Goal: Task Accomplishment & Management: Complete application form

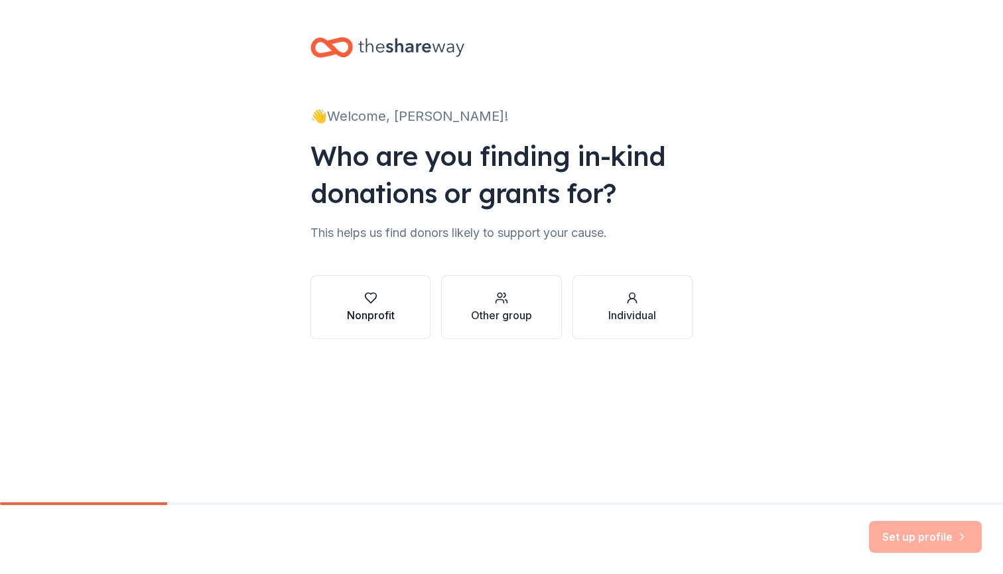
click at [385, 290] on button "Nonprofit" at bounding box center [371, 307] width 120 height 64
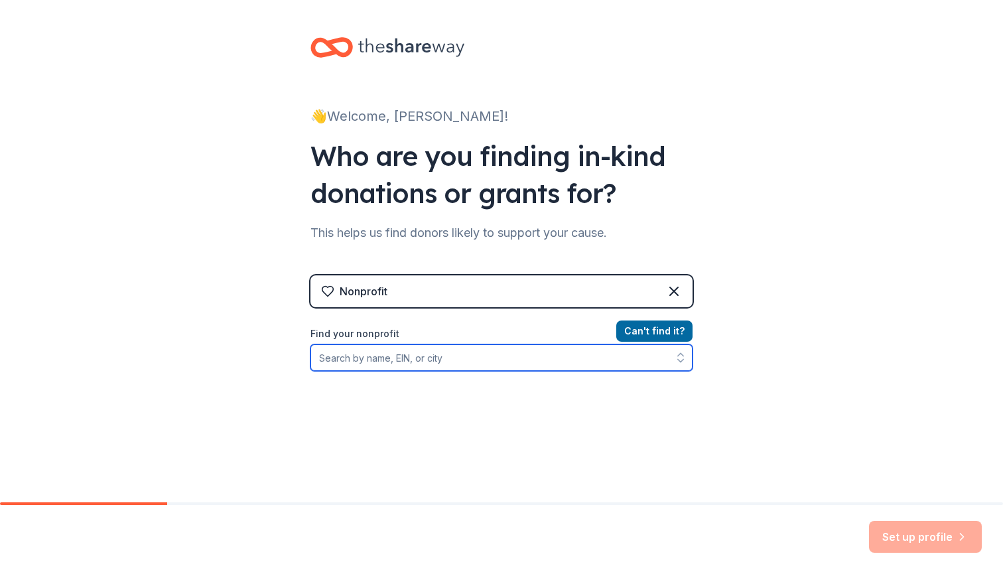
click at [479, 360] on input "Find your nonprofit" at bounding box center [502, 357] width 382 height 27
type input "fi"
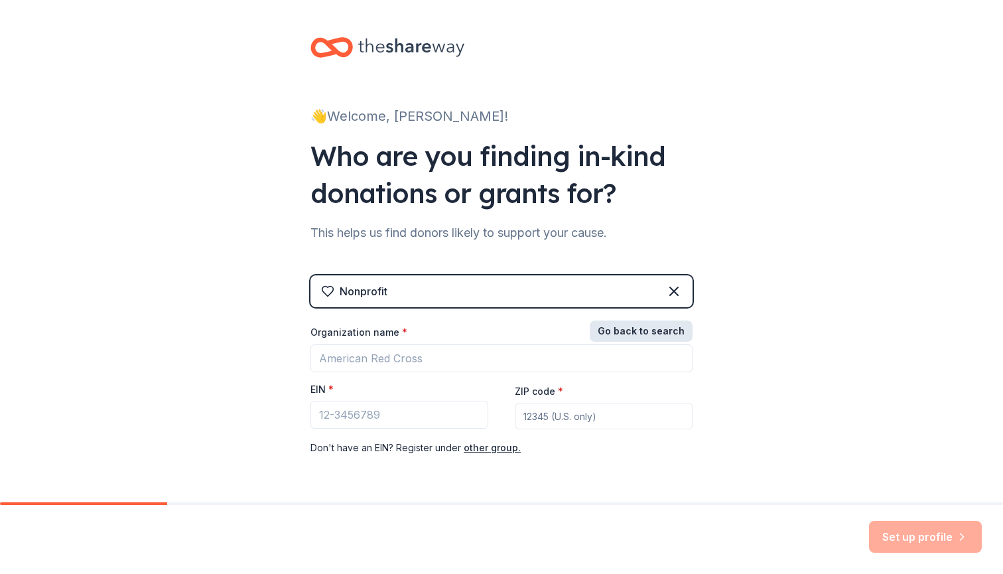
click at [674, 335] on button "Go back to search" at bounding box center [641, 331] width 103 height 21
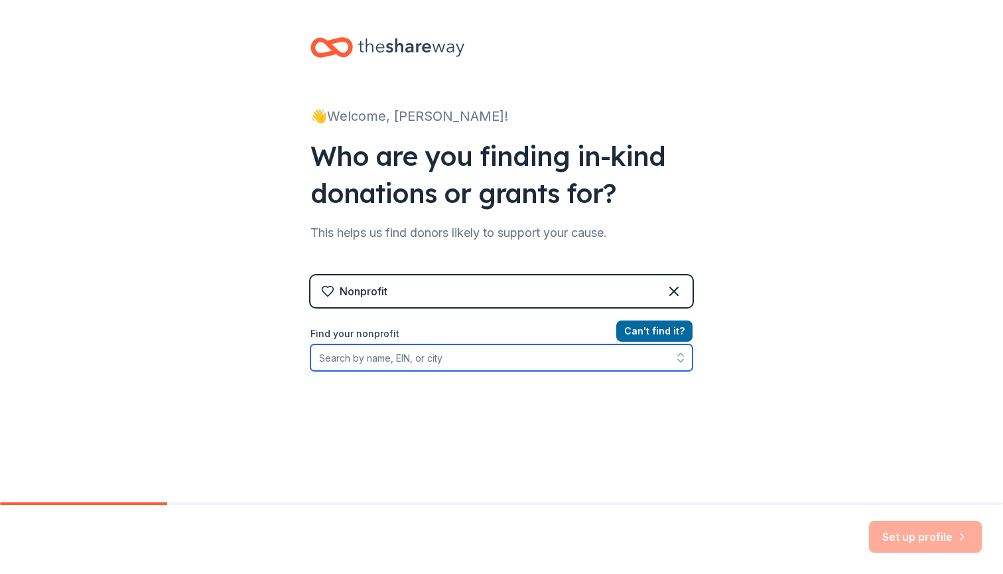
click at [498, 356] on input "Find your nonprofit" at bounding box center [502, 357] width 382 height 27
click at [383, 361] on input "Find your nonprofit" at bounding box center [502, 357] width 382 height 27
click at [399, 356] on input "11" at bounding box center [502, 357] width 382 height 27
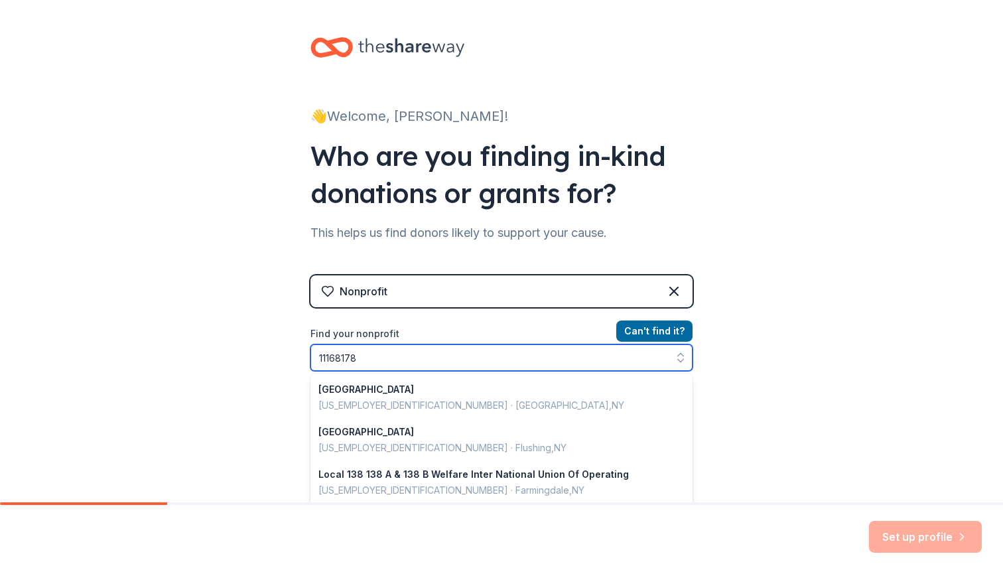
type input "111681780"
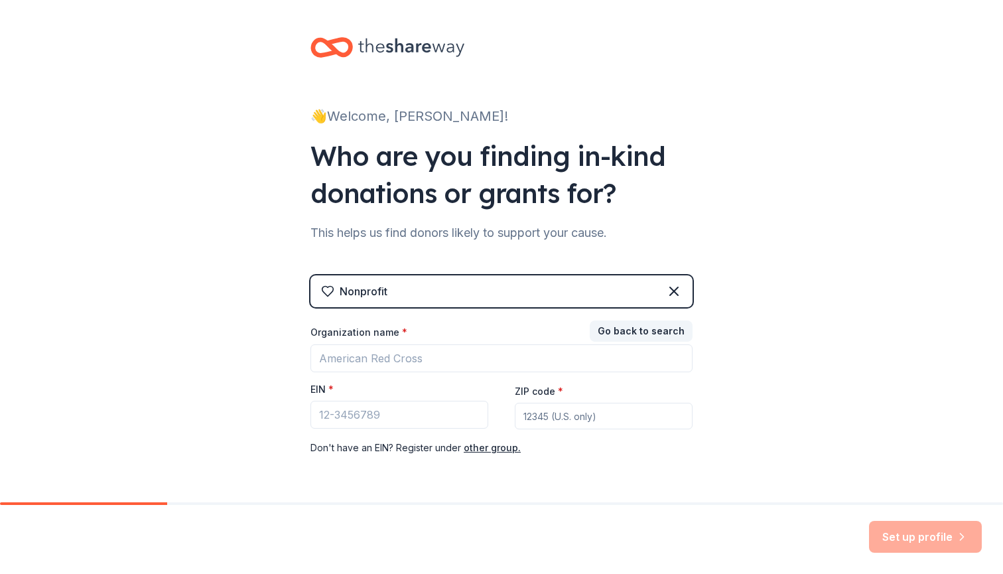
click at [524, 437] on div "Go back to search Organization name * EIN * ZIP code * Don ' t have an EIN? Reg…" at bounding box center [502, 389] width 382 height 133
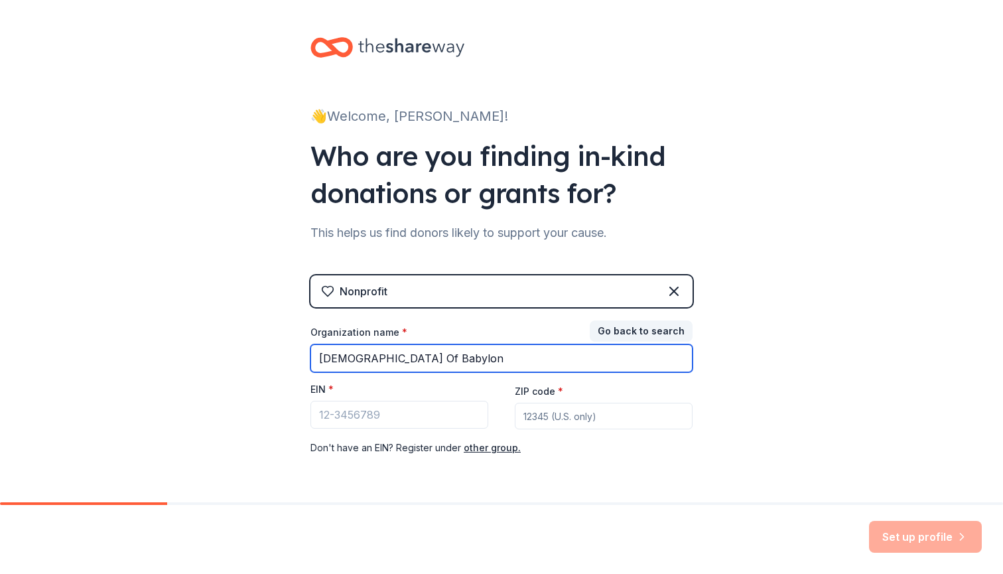
type input "First Presbyterian Church Of Babylon"
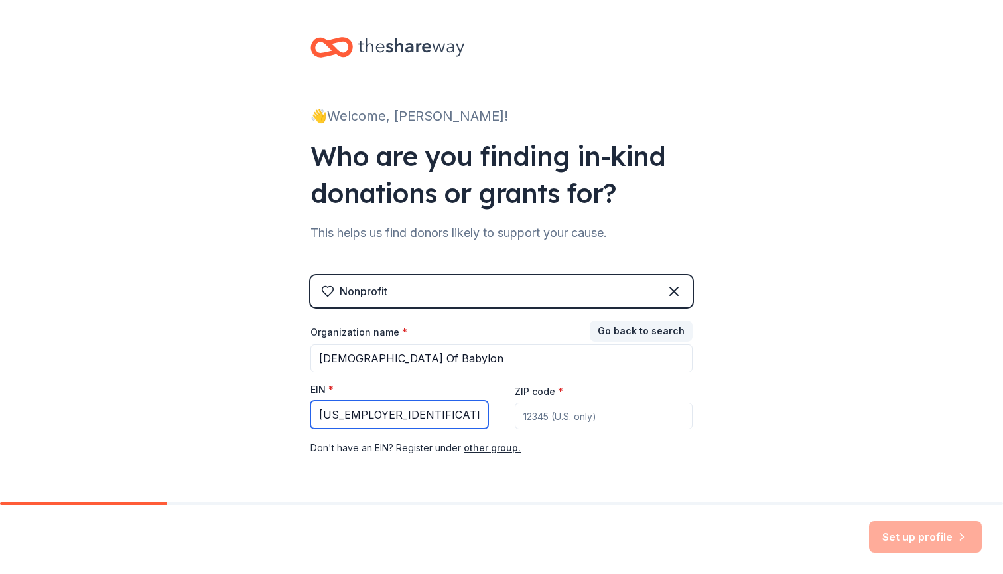
type input "11-1631780"
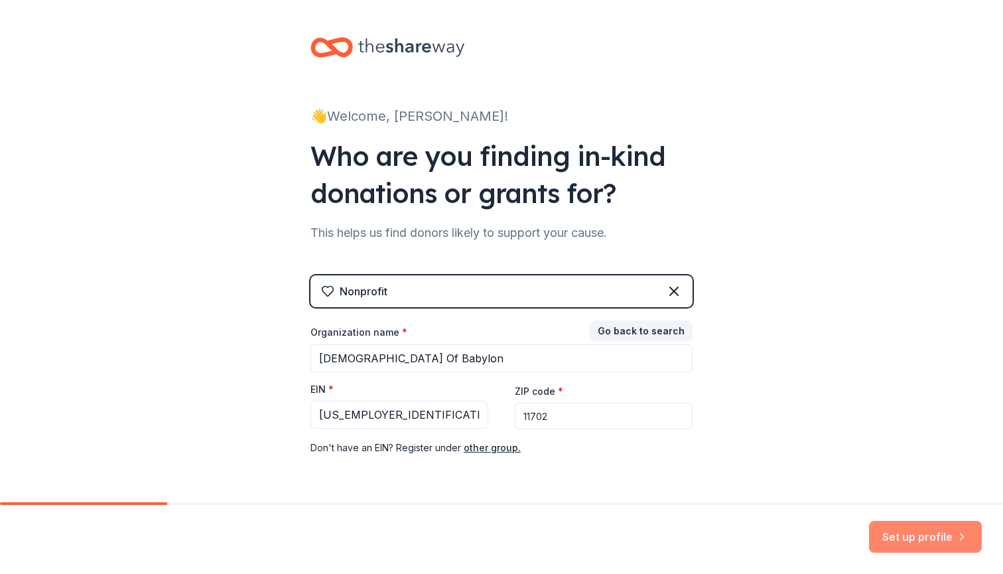
type input "11702"
click at [898, 531] on button "Set up profile" at bounding box center [925, 537] width 113 height 32
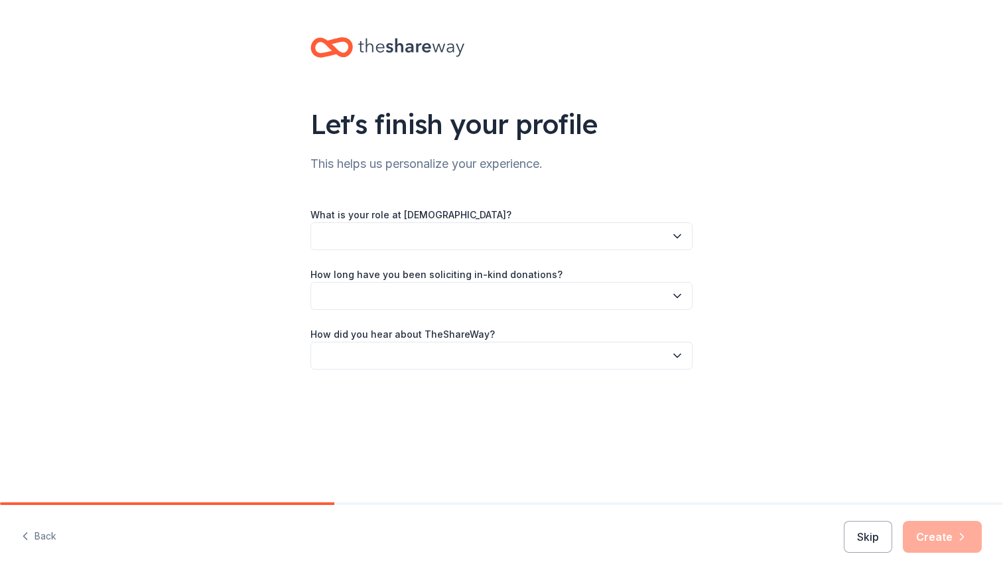
click at [484, 263] on div "What is your role at First Presbyterian Church Of Babylon? How long have you be…" at bounding box center [502, 287] width 382 height 163
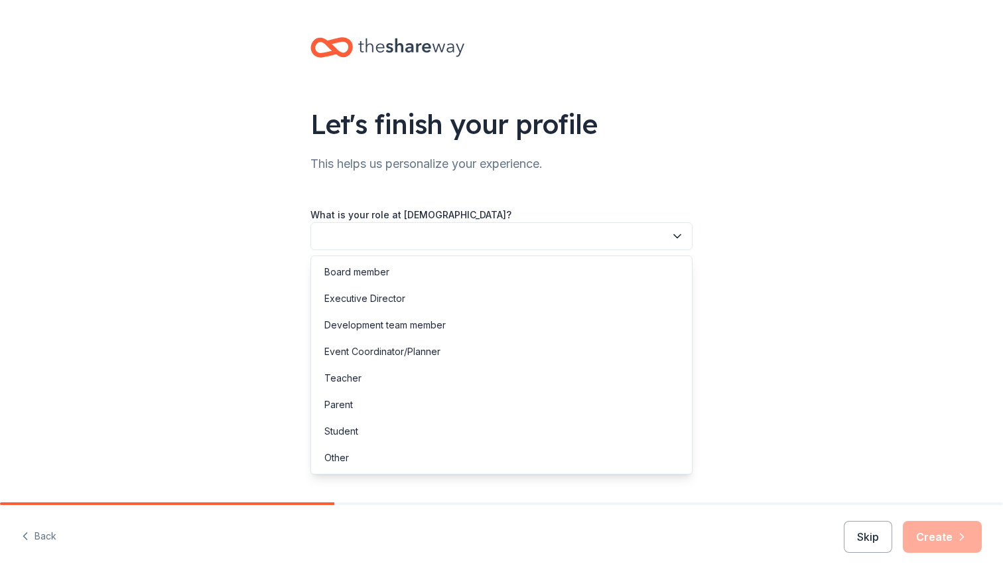
click at [468, 228] on button "button" at bounding box center [502, 236] width 382 height 28
click at [356, 457] on div "Other" at bounding box center [502, 458] width 376 height 27
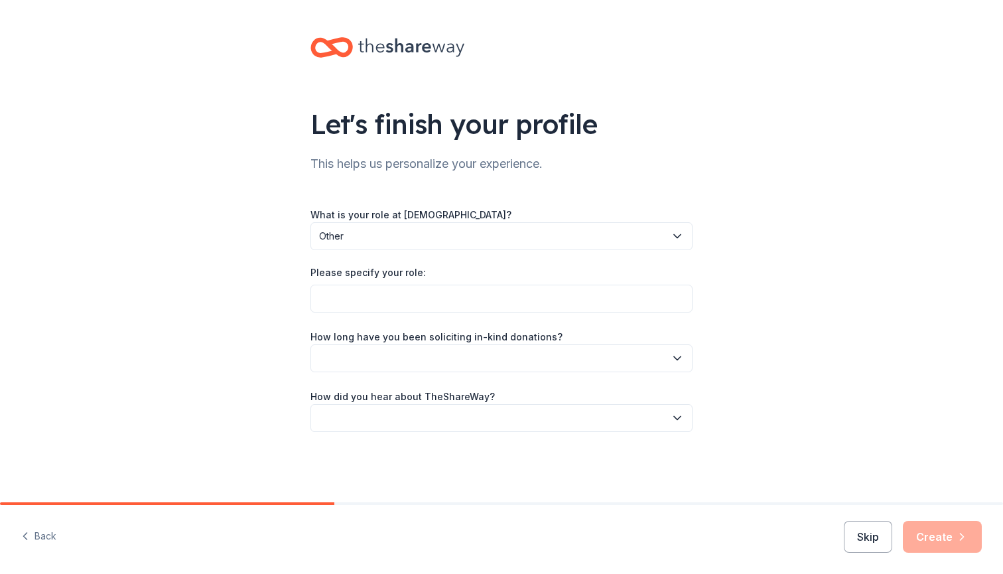
click at [372, 242] on span "Other" at bounding box center [492, 236] width 346 height 16
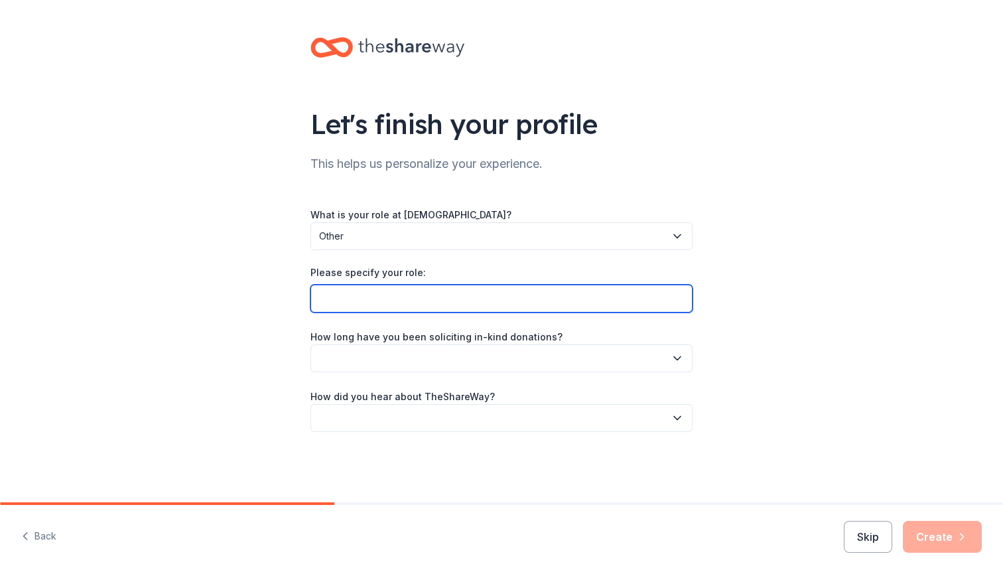
click at [378, 291] on input "Please specify your role:" at bounding box center [502, 299] width 382 height 28
type input "Pastor"
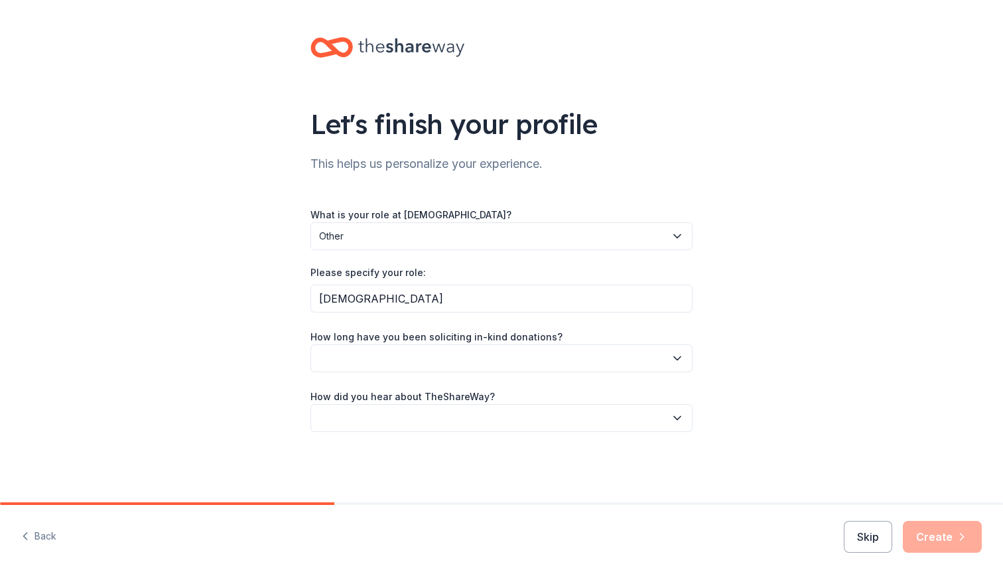
click at [583, 358] on button "button" at bounding box center [502, 358] width 382 height 28
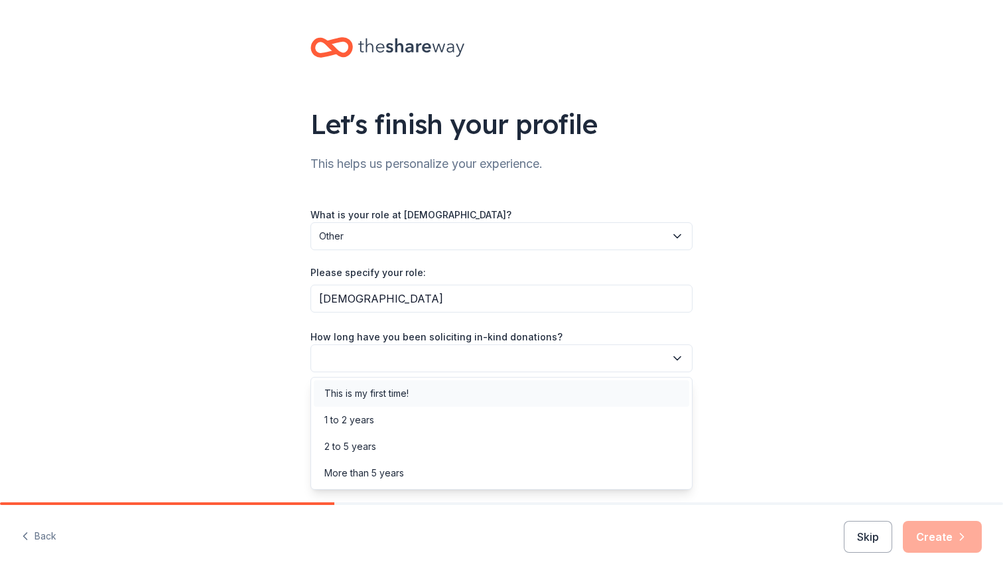
click at [449, 393] on div "This is my first time!" at bounding box center [502, 393] width 376 height 27
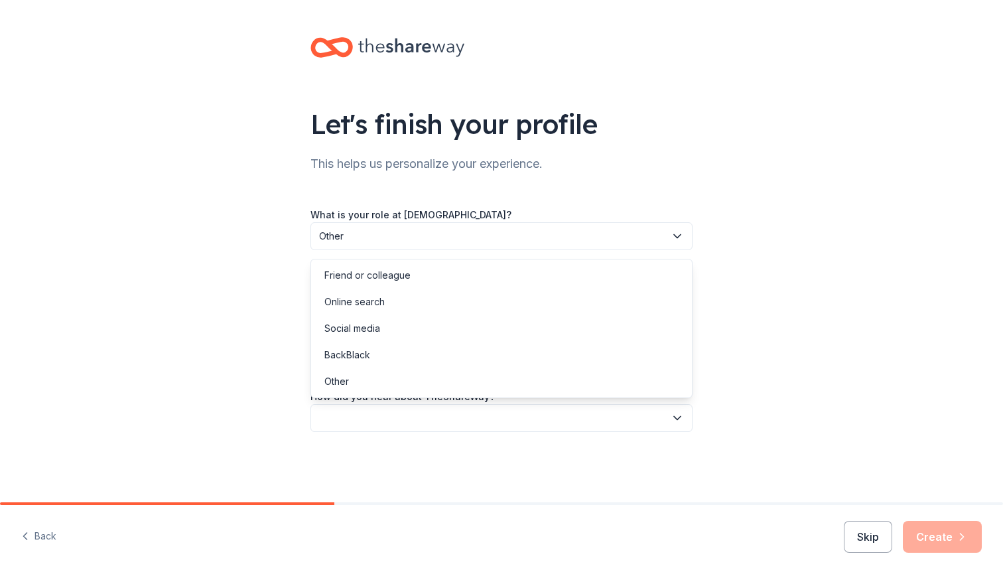
click at [394, 428] on button "button" at bounding box center [502, 418] width 382 height 28
click at [378, 303] on div "Online search" at bounding box center [354, 302] width 60 height 16
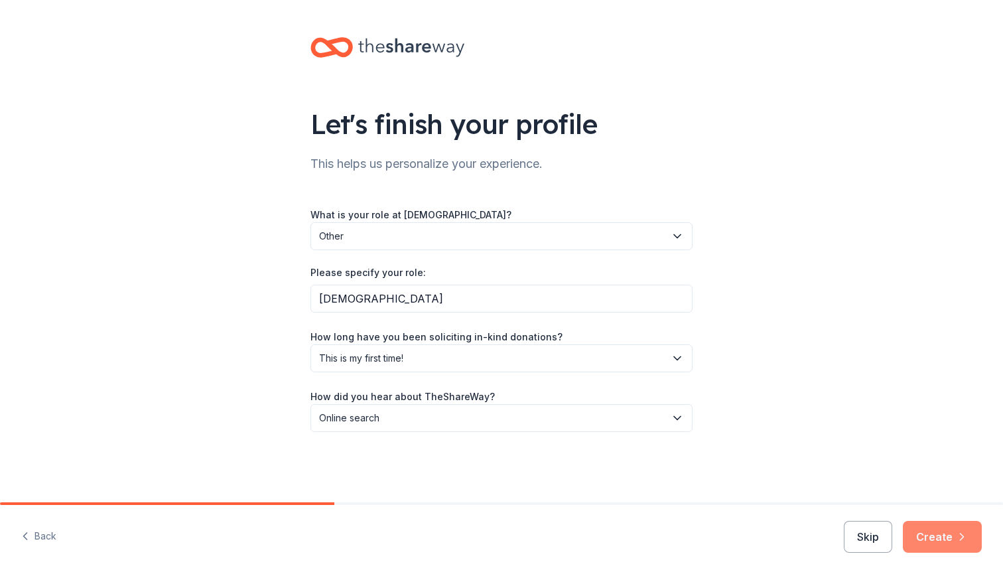
click at [926, 538] on button "Create" at bounding box center [942, 537] width 79 height 32
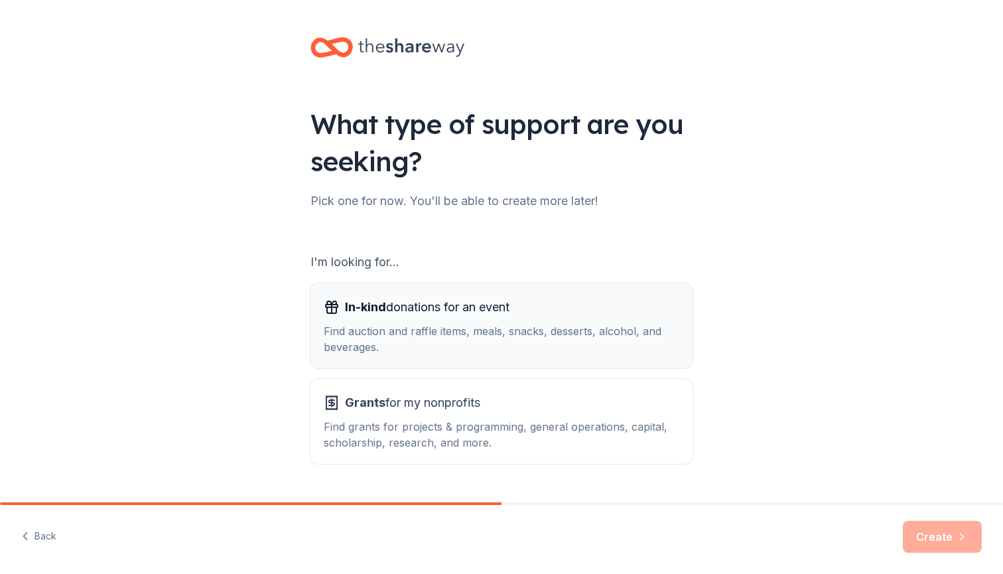
click at [429, 342] on div "Find auction and raffle items, meals, snacks, desserts, alcohol, and beverages." at bounding box center [502, 339] width 356 height 32
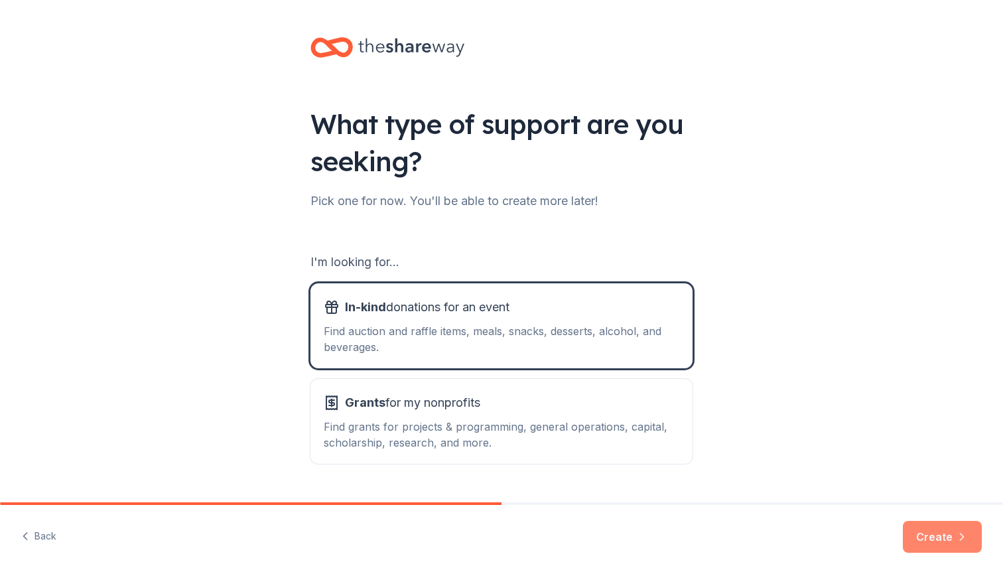
click at [951, 539] on button "Create" at bounding box center [942, 537] width 79 height 32
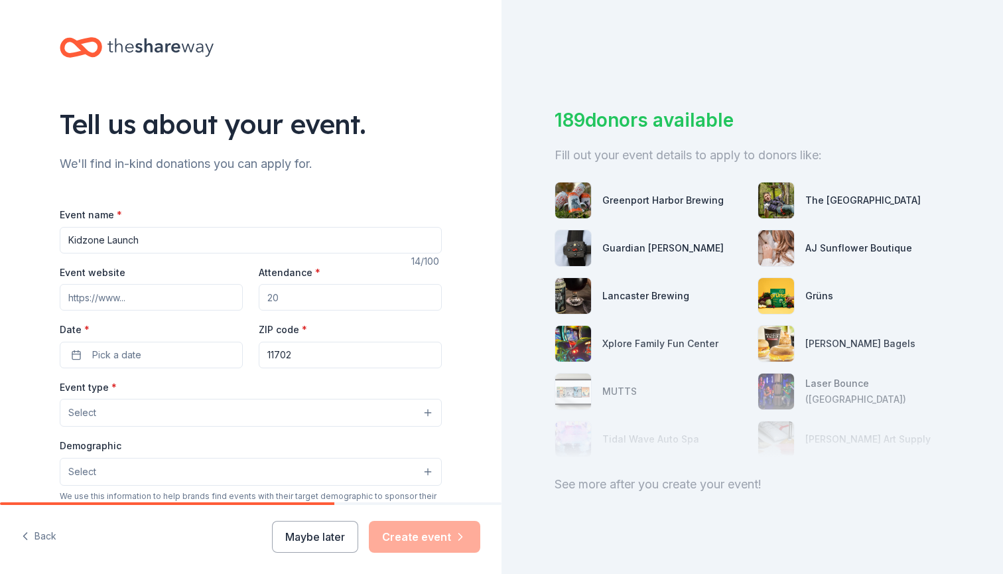
type input "Kidzone Launch"
type input "25"
click at [178, 354] on button "Pick a date" at bounding box center [151, 355] width 183 height 27
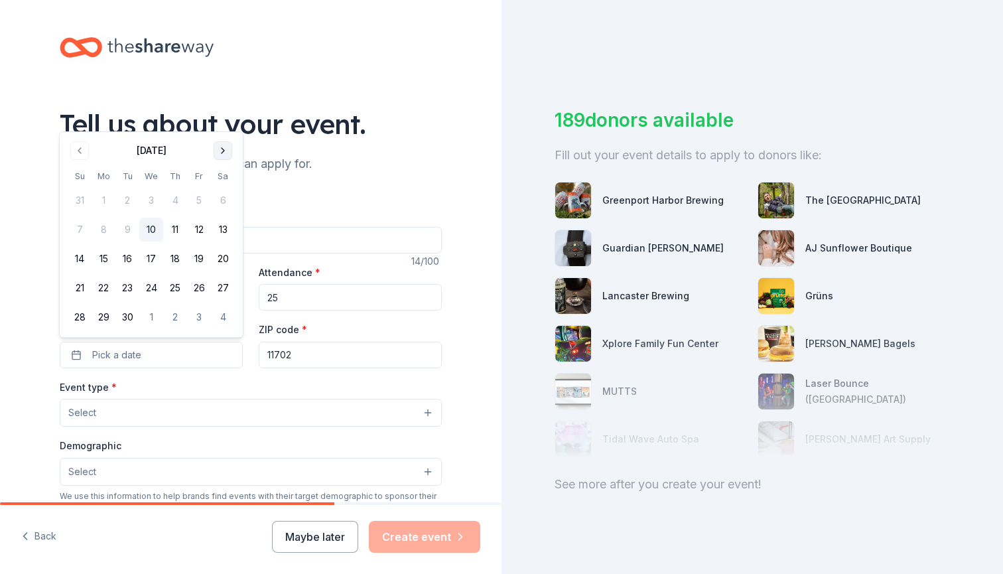
click at [221, 151] on button "Go to next month" at bounding box center [223, 150] width 19 height 19
click at [144, 198] on button "1" at bounding box center [151, 200] width 24 height 24
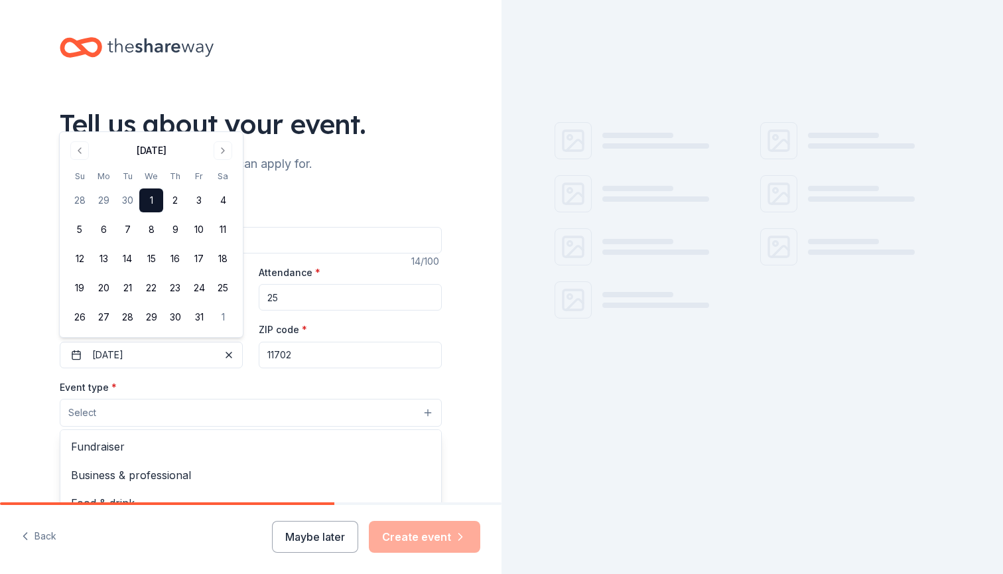
click at [175, 409] on button "Select" at bounding box center [251, 413] width 382 height 28
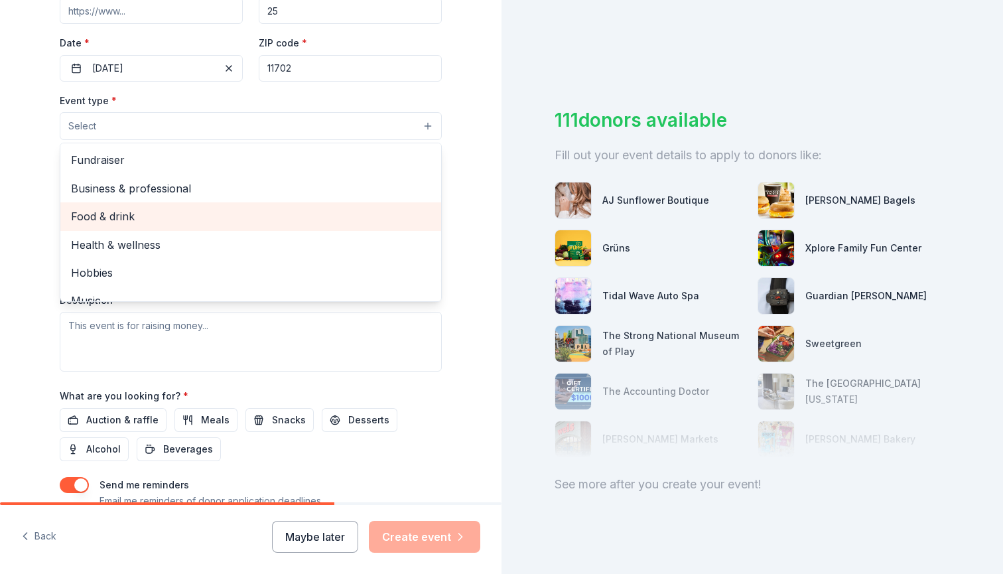
click at [127, 214] on span "Food & drink" at bounding box center [251, 216] width 360 height 17
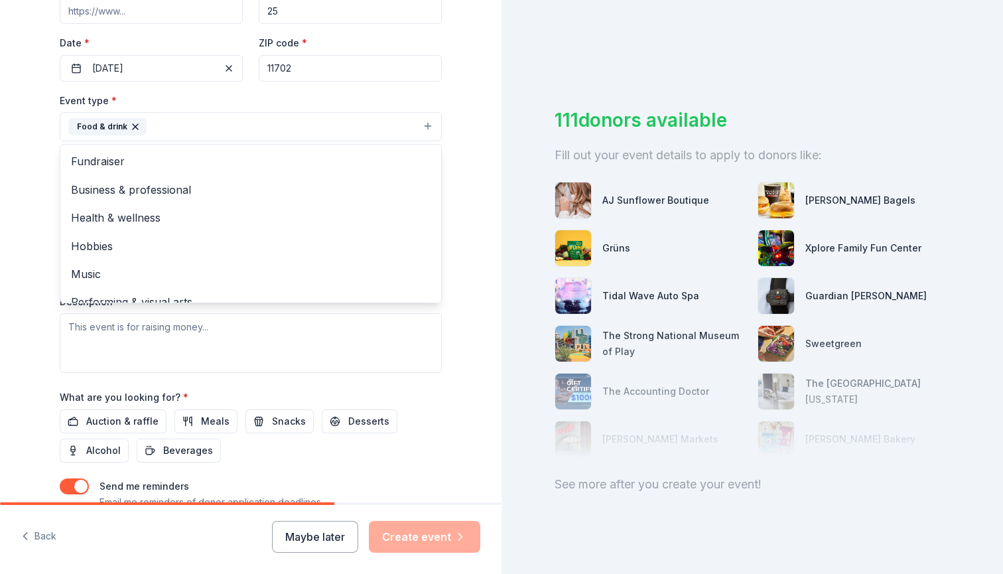
click at [45, 253] on div "Tell us about your event. We'll find in-kind donations you can apply for. Event…" at bounding box center [250, 155] width 425 height 885
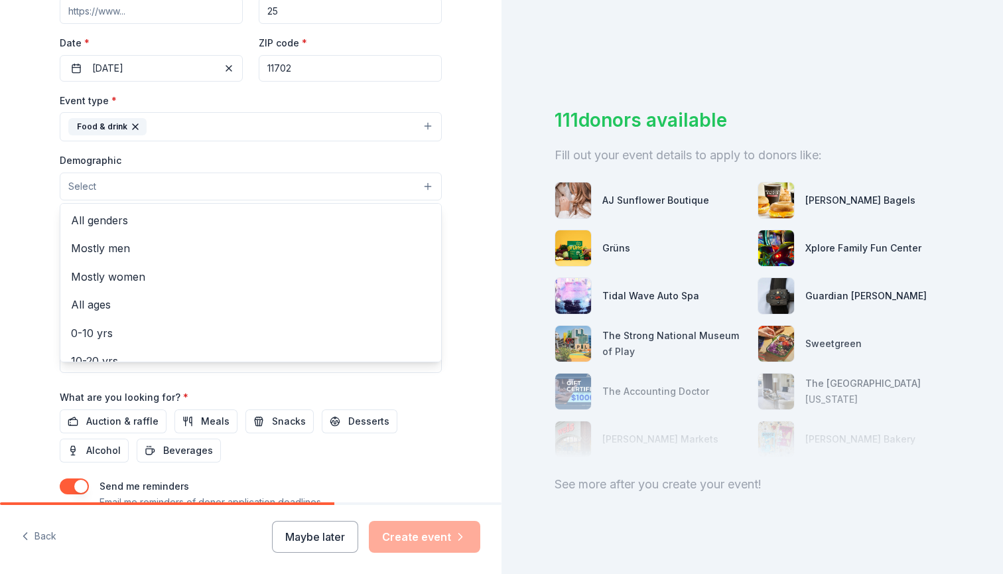
click at [159, 184] on button "Select" at bounding box center [251, 187] width 382 height 28
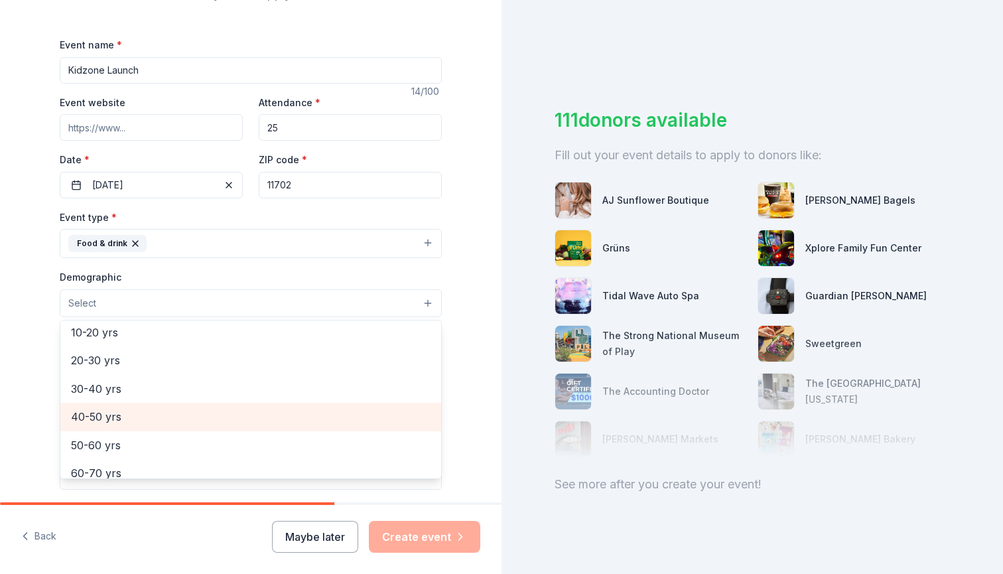
scroll to position [135, 0]
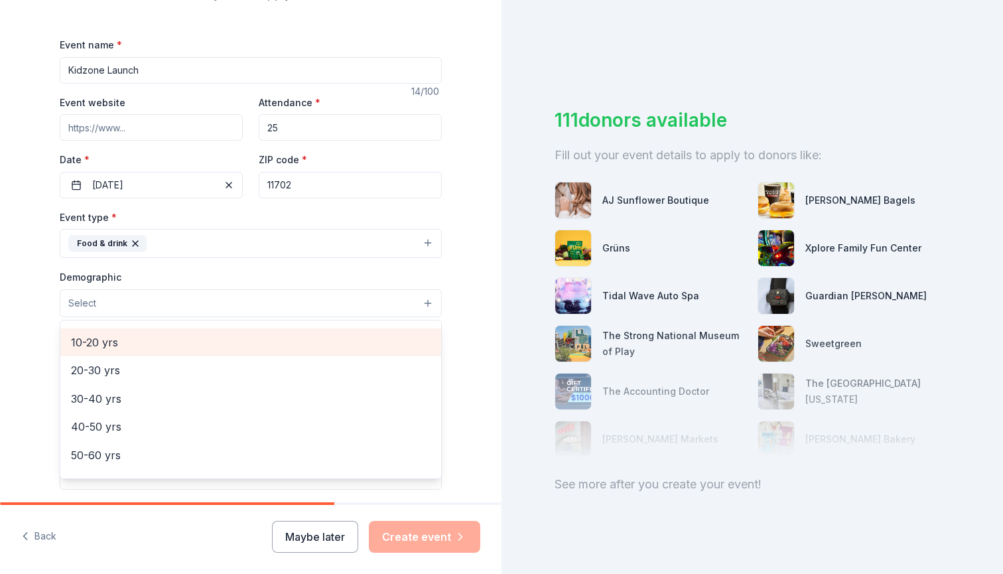
click at [106, 345] on span "10-20 yrs" at bounding box center [251, 342] width 360 height 17
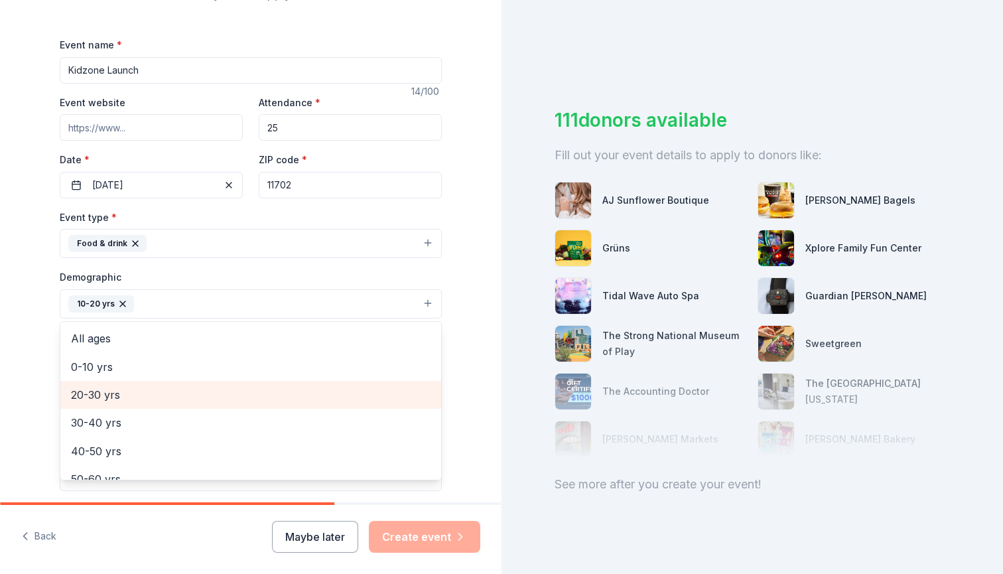
scroll to position [90, 0]
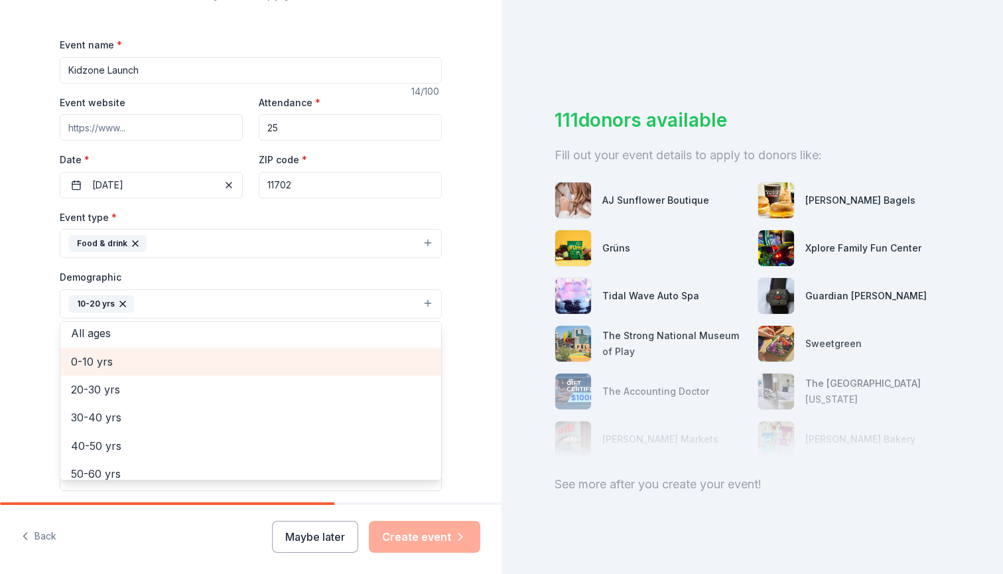
click at [84, 356] on span "0-10 yrs" at bounding box center [251, 361] width 360 height 17
click at [84, 381] on span "20-30 yrs" at bounding box center [251, 389] width 360 height 17
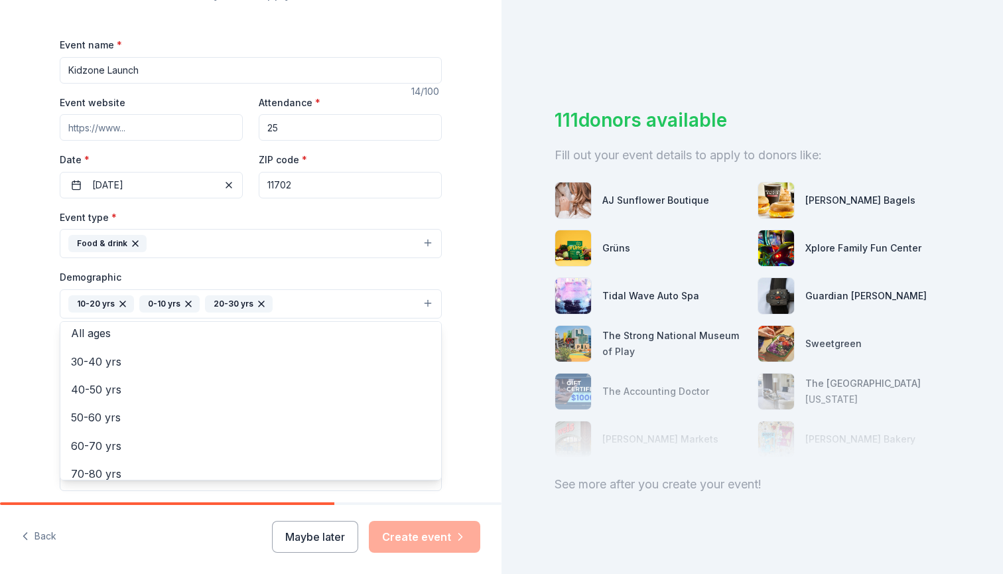
click at [259, 301] on icon "button" at bounding box center [261, 303] width 5 height 5
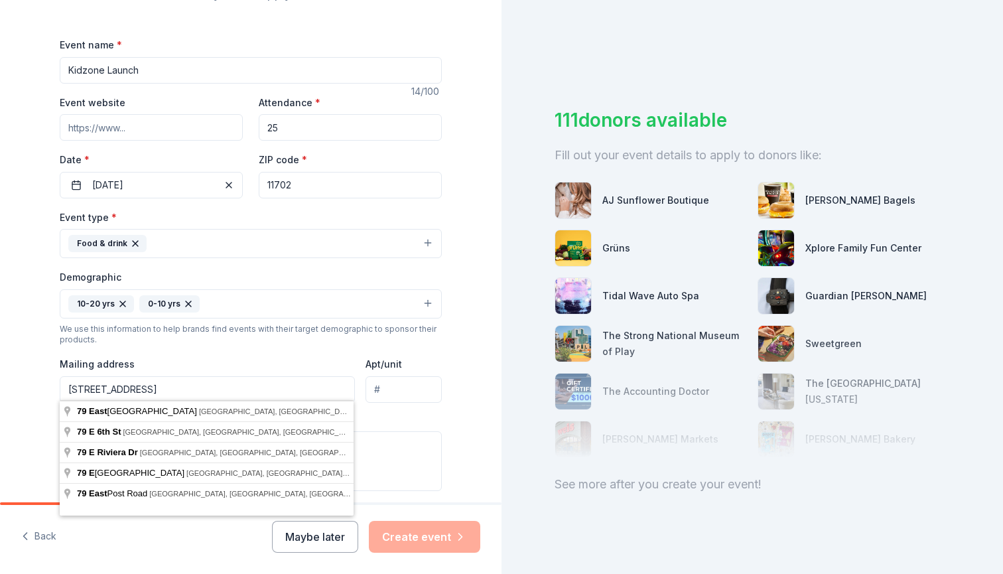
type input "79 East Main Street, Babylon, NY, 11702"
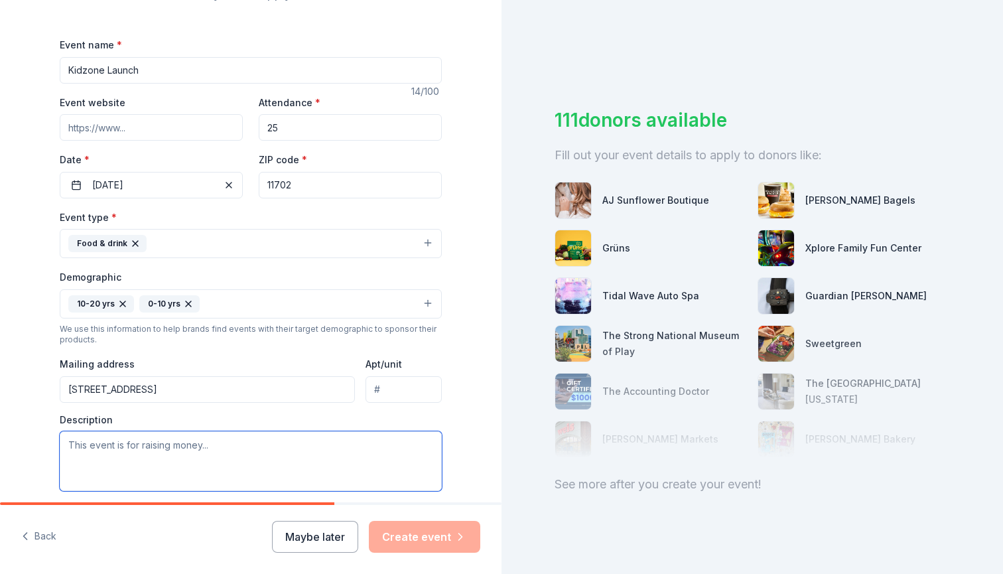
click at [280, 446] on textarea at bounding box center [251, 461] width 382 height 60
drag, startPoint x: 281, startPoint y: 463, endPoint x: 0, endPoint y: 397, distance: 288.1
click at [0, 397] on div "Tell us about your event. We'll find in-kind donations you can apply for. Event…" at bounding box center [251, 273] width 502 height 886
paste textarea "Here’s a polished grant proposal draft you can use (and adapt for specific busi…"
type textarea "Here’s a polished grant proposal draft you can use (and adapt for specific busi…"
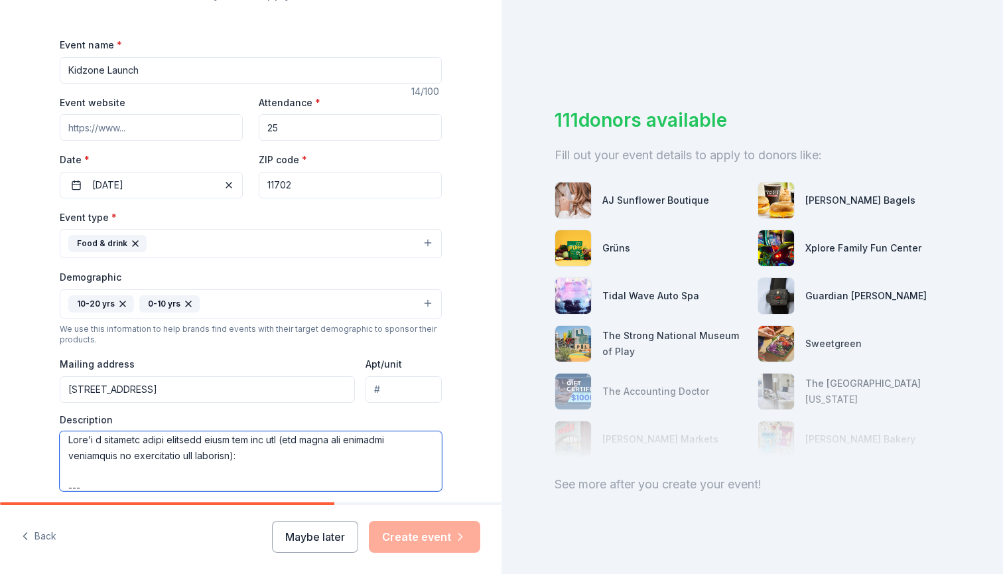
scroll to position [7, 0]
click at [127, 455] on textarea at bounding box center [251, 461] width 382 height 60
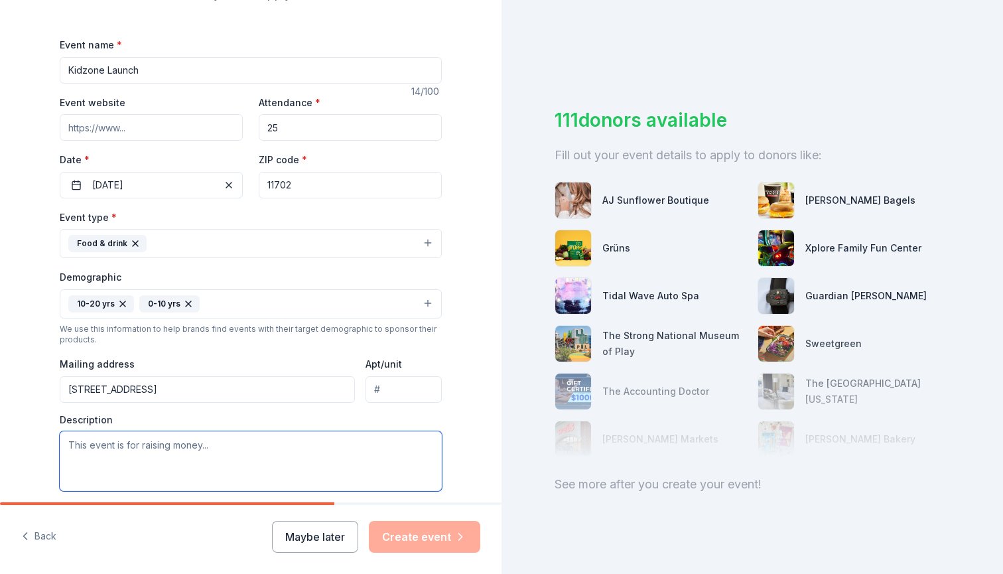
scroll to position [0, 0]
paste textarea "Kidzone – Feeding Minds, Hearts, and Families is a children’s program hosted by…"
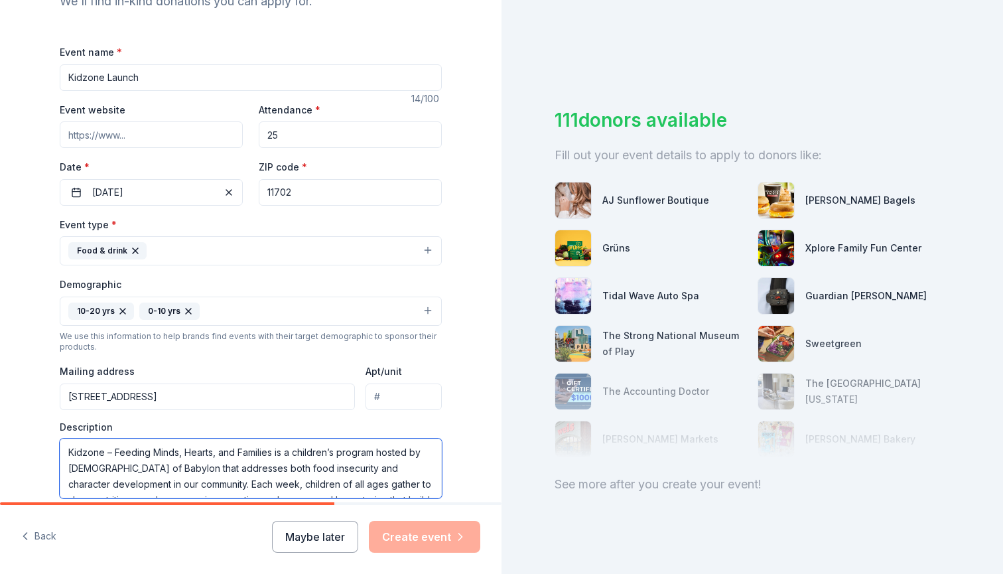
click at [116, 448] on textarea "Kidzone – Feeding Minds, Hearts, and Families is a children’s program hosted by…" at bounding box center [251, 469] width 382 height 60
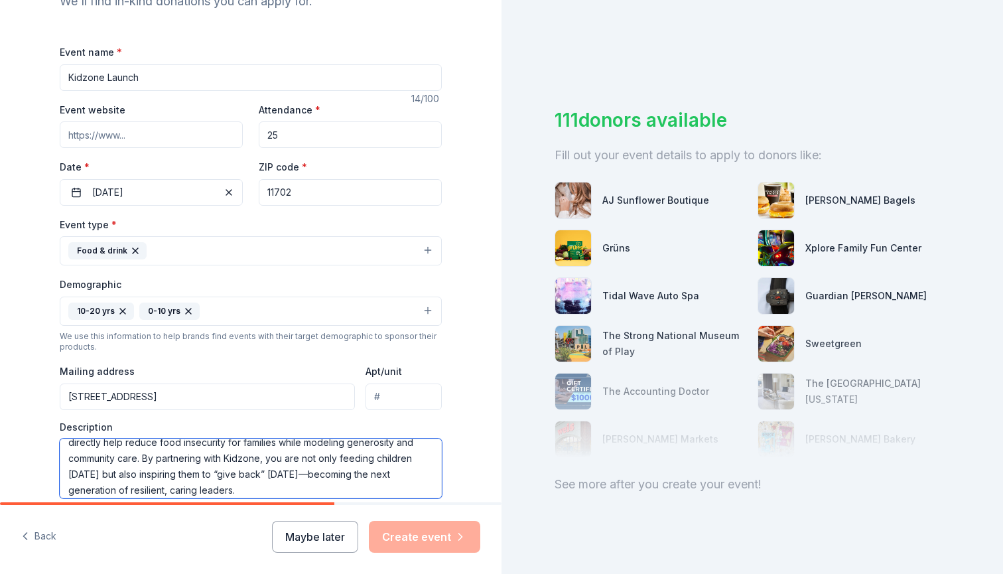
scroll to position [157, 0]
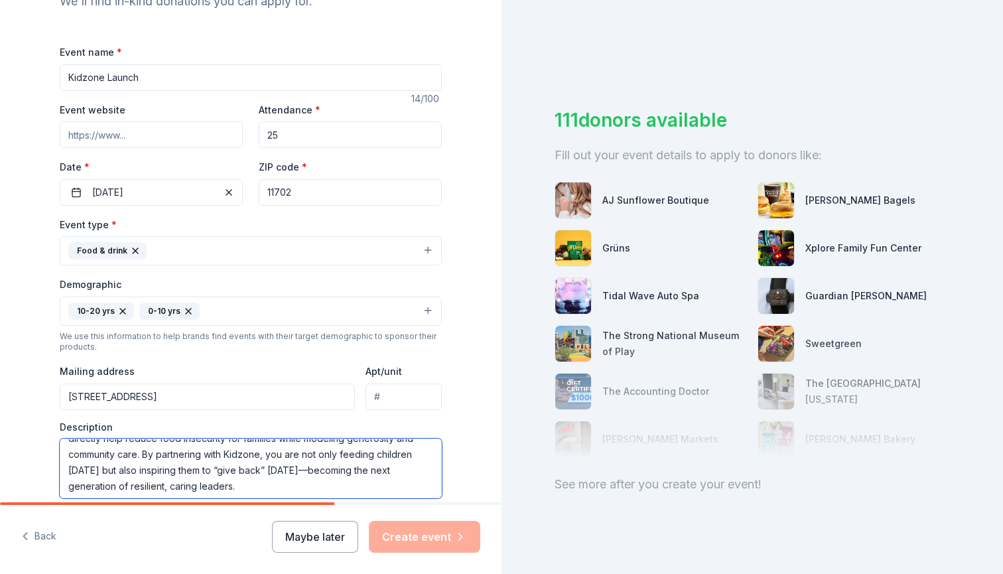
click at [251, 453] on textarea "Kidzone – "Feeding Minds, Hearts, and Families" is a children’s program hosted …" at bounding box center [251, 469] width 382 height 60
type textarea "Kidzone – "Feeding Minds, Hearts, and Families" is a children’s program hosted …"
click at [407, 539] on div "Maybe later Create event" at bounding box center [376, 537] width 208 height 32
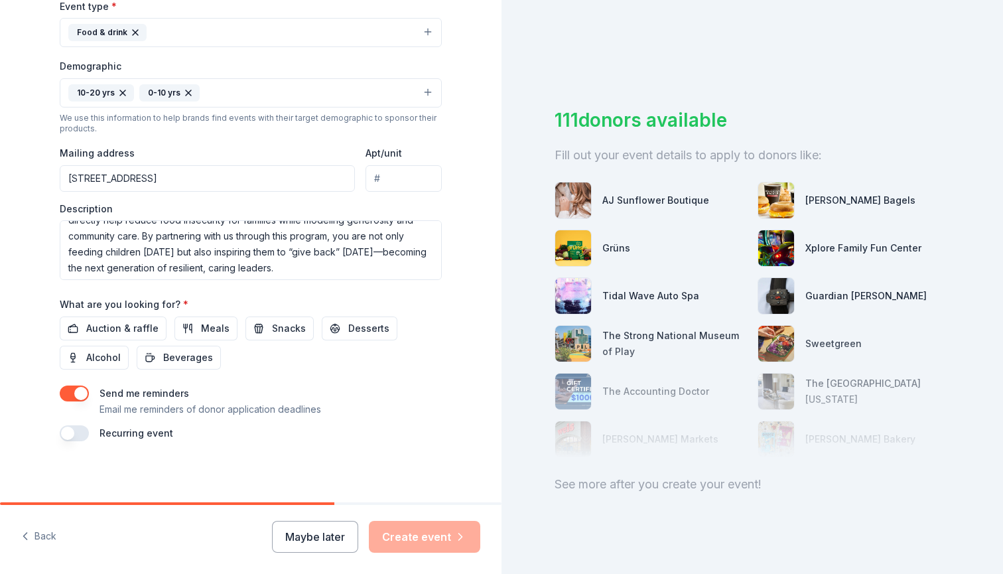
scroll to position [380, 0]
click at [273, 321] on span "Snacks" at bounding box center [289, 329] width 34 height 16
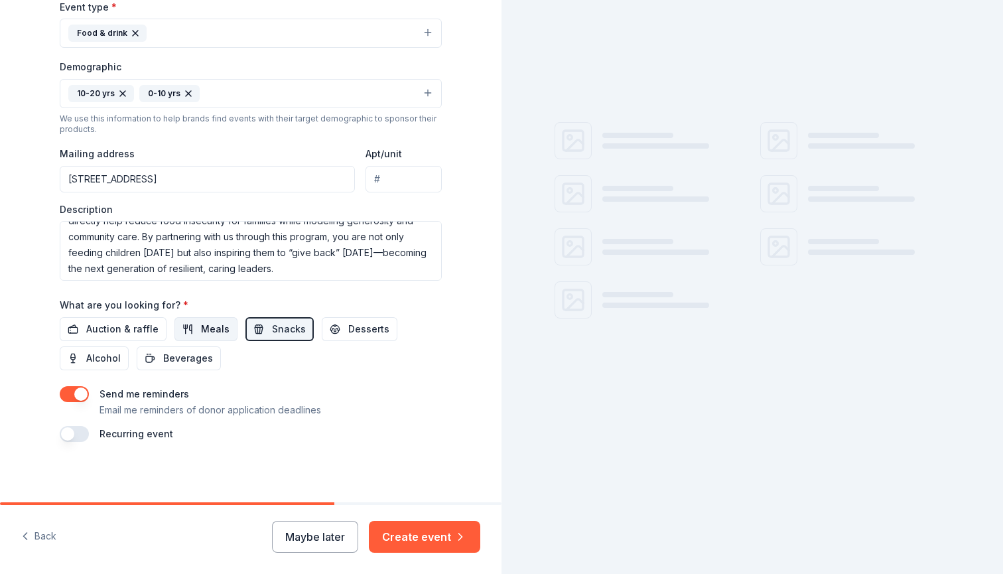
click at [220, 321] on span "Meals" at bounding box center [215, 329] width 29 height 16
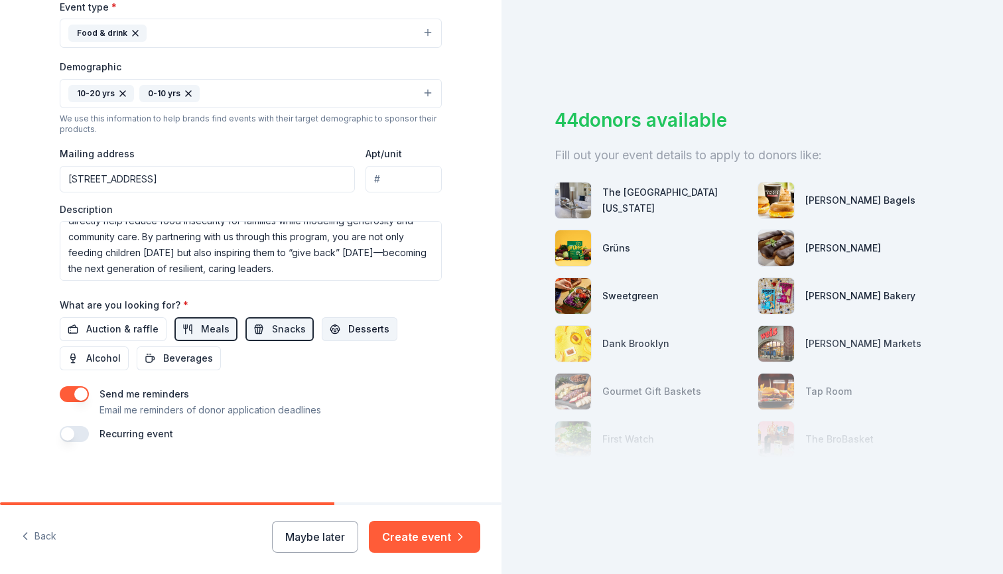
click at [354, 333] on span "Desserts" at bounding box center [368, 329] width 41 height 16
click at [439, 538] on button "Create event" at bounding box center [424, 537] width 111 height 32
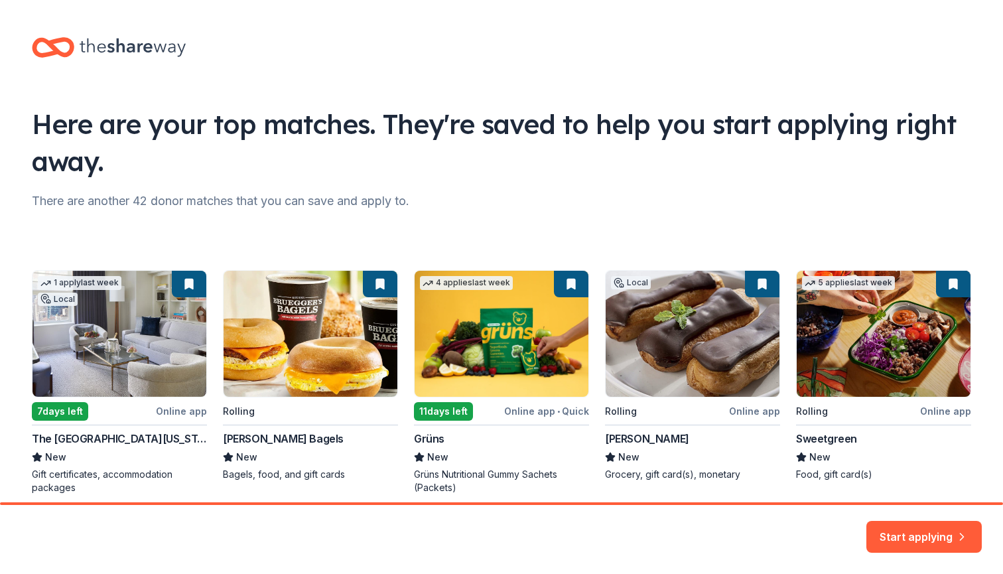
click at [680, 380] on div "1 apply last week Local 7 days left Online app The Peninsula New York New Gift …" at bounding box center [502, 382] width 940 height 224
click at [639, 468] on div "1 apply last week Local 7 days left Online app The Peninsula New York New Gift …" at bounding box center [502, 382] width 940 height 224
click at [636, 435] on div "1 apply last week Local 7 days left Online app The Peninsula New York New Gift …" at bounding box center [502, 382] width 940 height 224
click at [912, 534] on button "Start applying" at bounding box center [924, 529] width 115 height 32
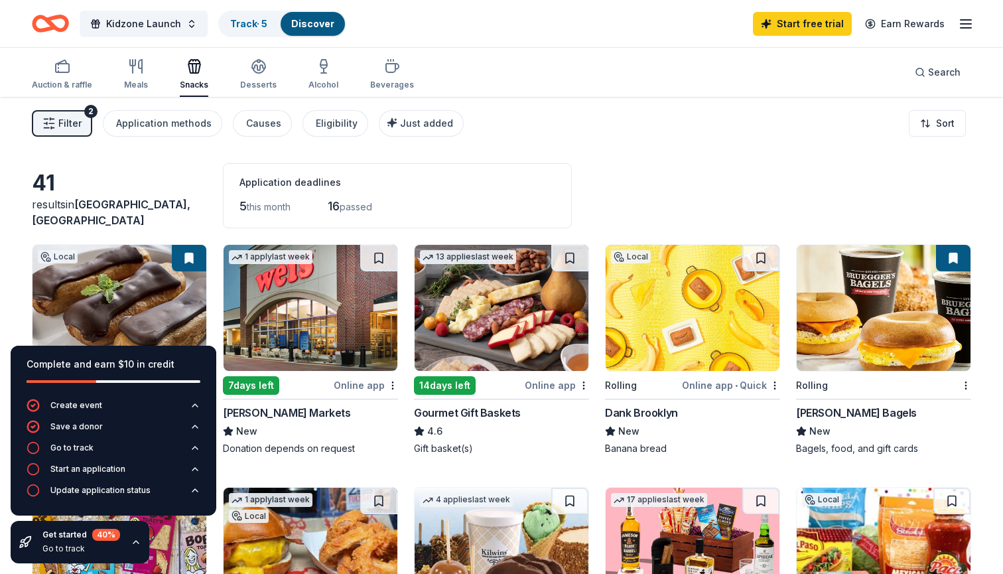
click at [113, 291] on img at bounding box center [120, 308] width 174 height 126
click at [130, 76] on div "Meals" at bounding box center [136, 74] width 24 height 32
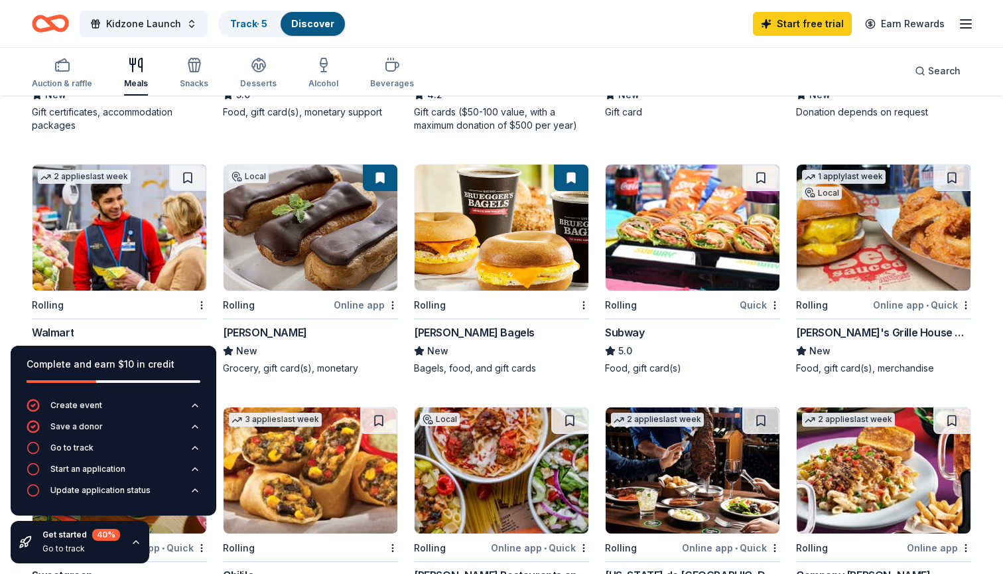
scroll to position [328, 0]
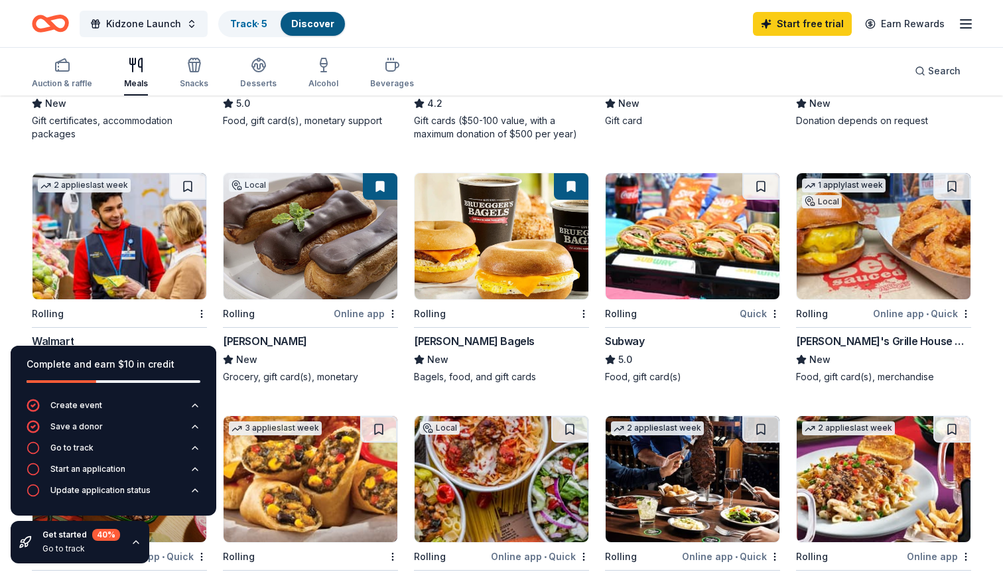
click at [705, 273] on img at bounding box center [693, 236] width 174 height 126
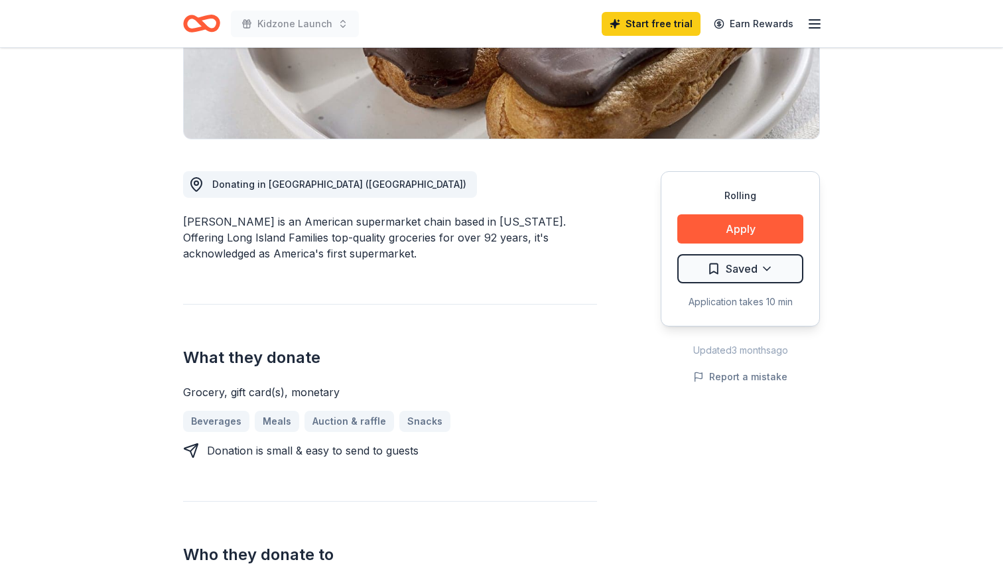
scroll to position [265, 0]
click at [697, 229] on button "Apply" at bounding box center [740, 228] width 126 height 29
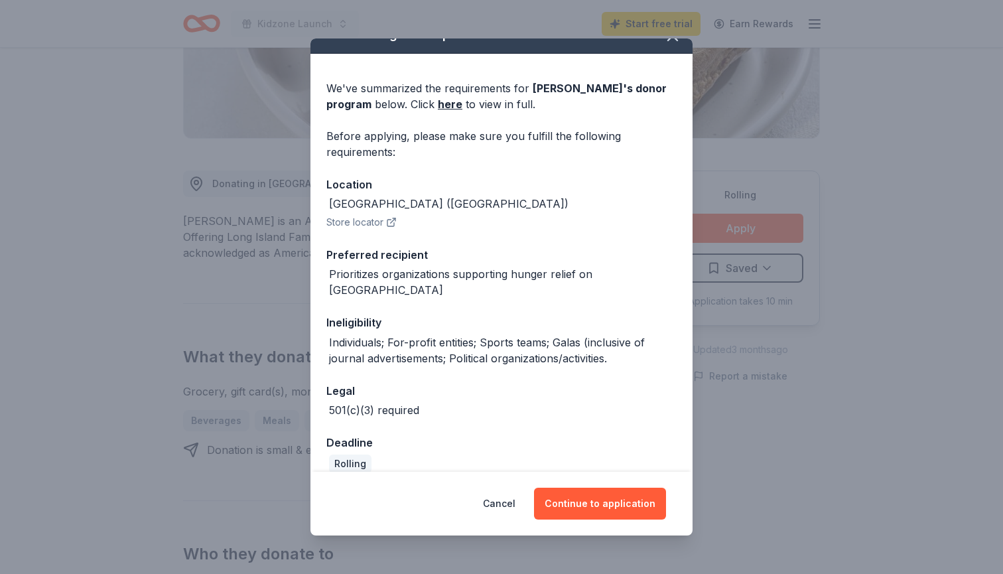
scroll to position [22, 0]
click at [608, 506] on button "Continue to application" at bounding box center [600, 504] width 132 height 32
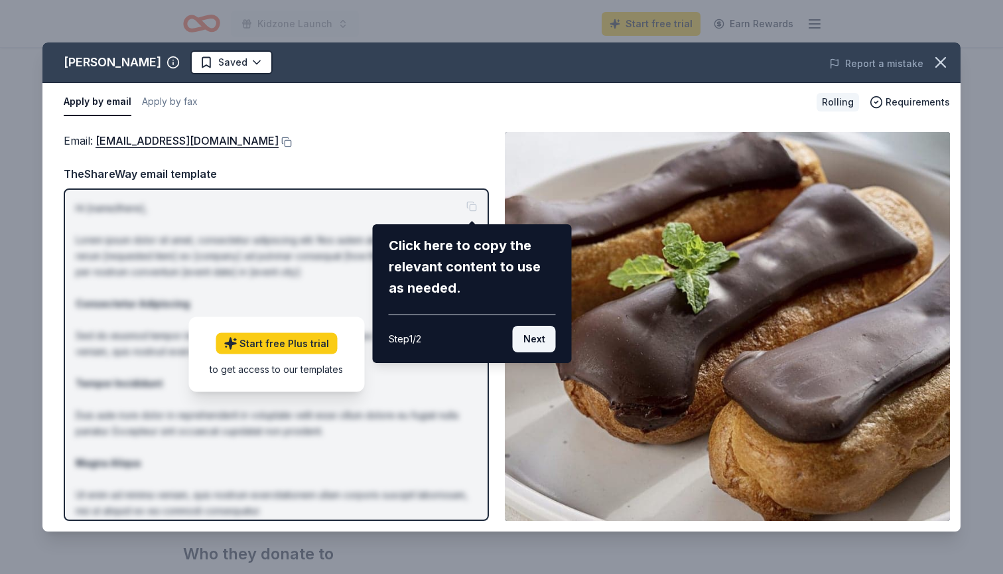
click at [532, 342] on button "Next" at bounding box center [534, 339] width 43 height 27
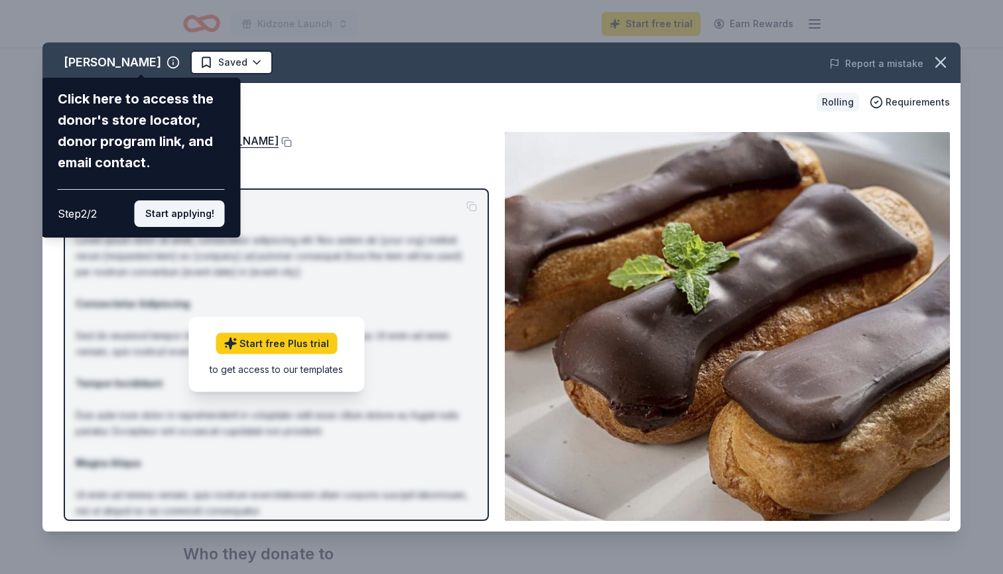
click at [200, 200] on button "Start applying!" at bounding box center [180, 213] width 90 height 27
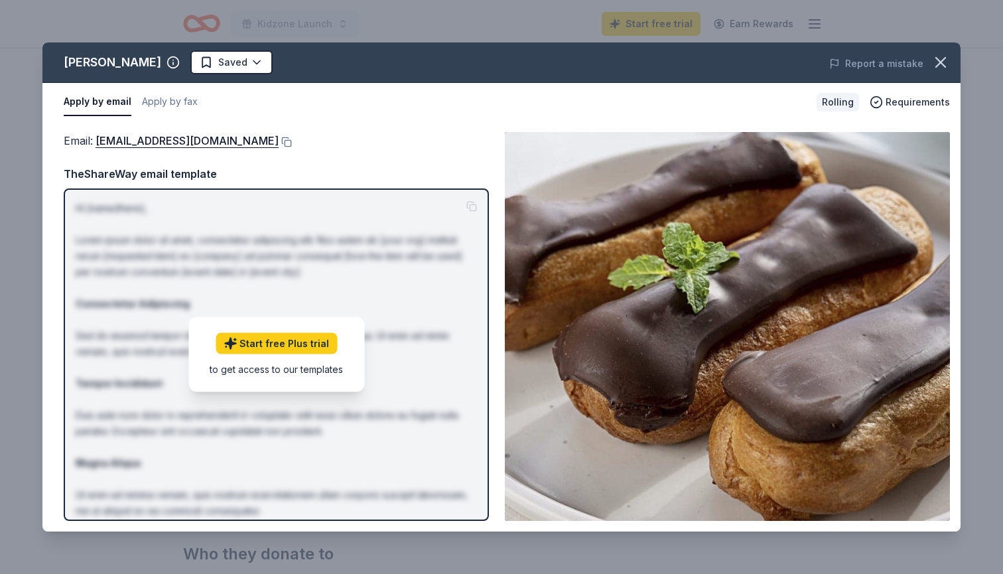
click at [470, 206] on p "Hi [name/there], Lorem ipsum dolor sit amet, consectetur adipiscing elit. Nos a…" at bounding box center [276, 399] width 401 height 398
click at [305, 344] on link "Start free Plus trial" at bounding box center [276, 343] width 121 height 21
click at [887, 105] on div "Requirements" at bounding box center [910, 102] width 80 height 16
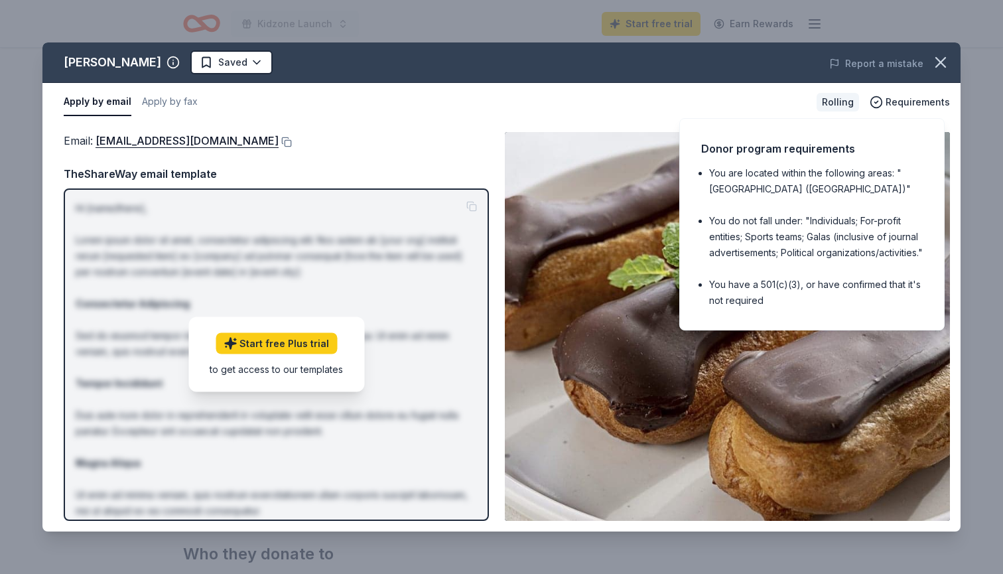
click at [706, 91] on div "Apply by email Apply by fax" at bounding box center [435, 102] width 743 height 28
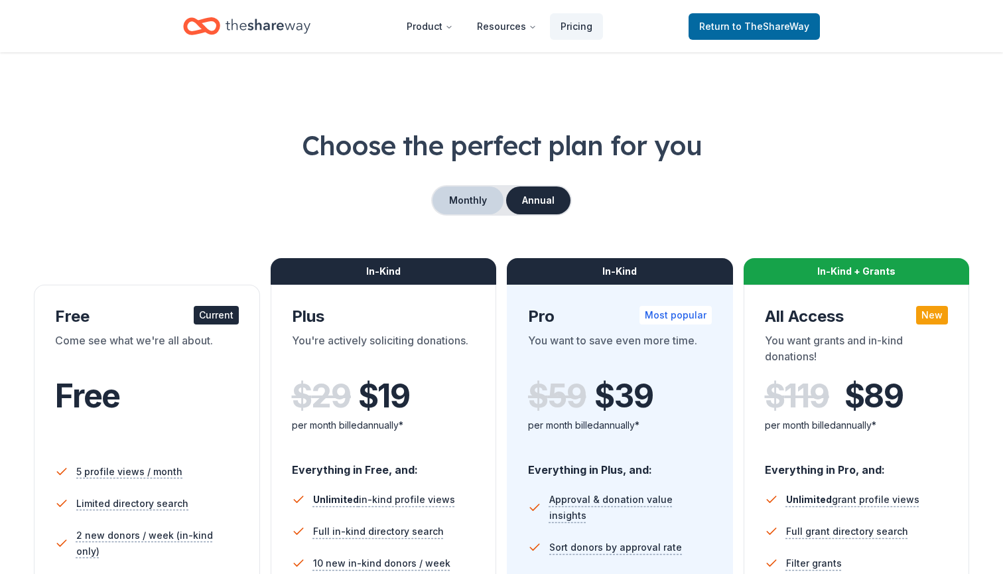
click at [472, 202] on button "Monthly" at bounding box center [468, 200] width 71 height 28
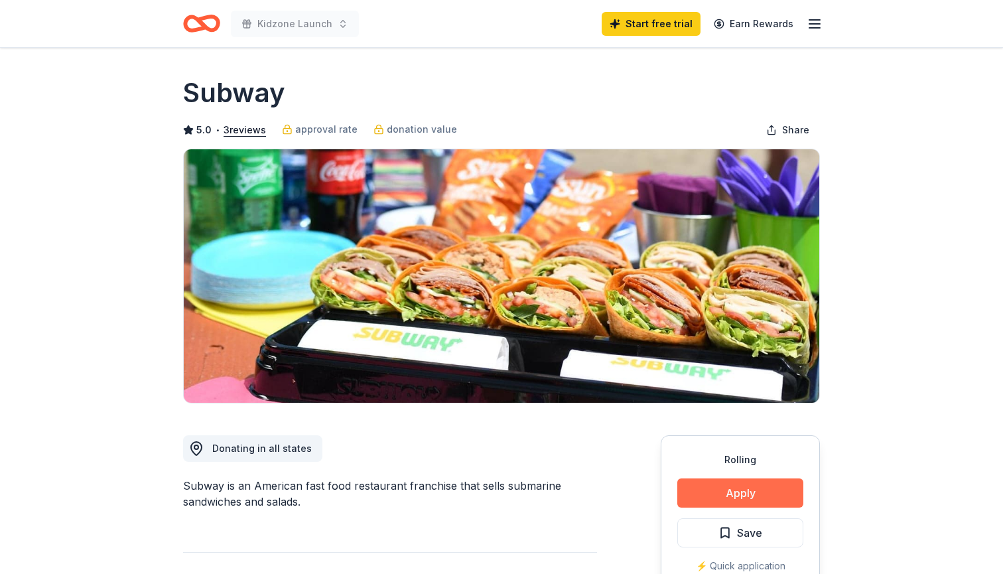
click at [737, 504] on button "Apply" at bounding box center [740, 492] width 126 height 29
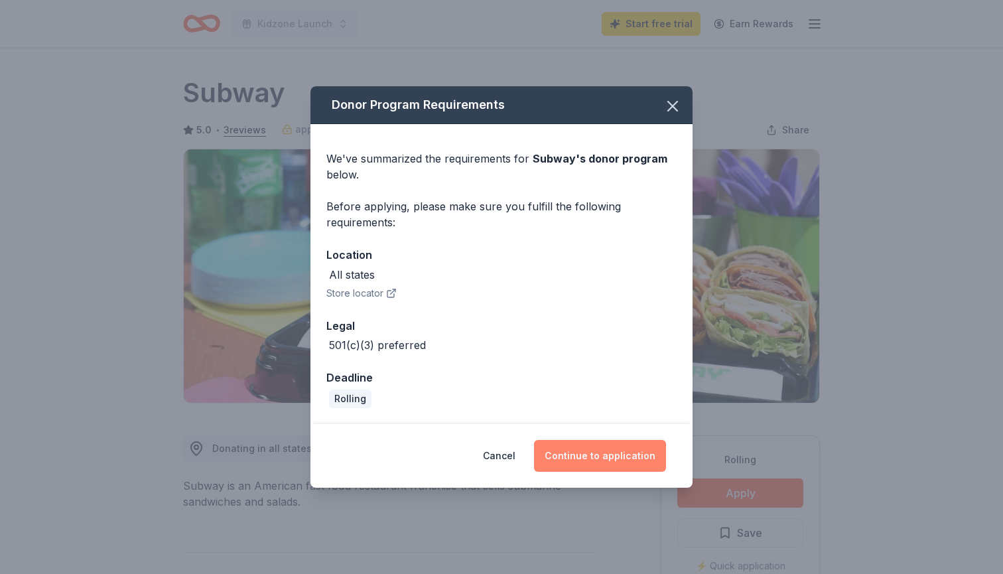
click at [616, 454] on button "Continue to application" at bounding box center [600, 456] width 132 height 32
